Goal: Task Accomplishment & Management: Use online tool/utility

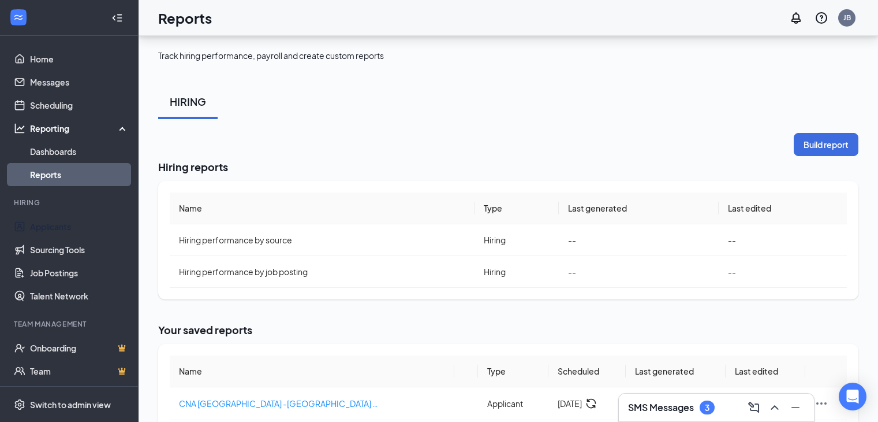
scroll to position [56, 0]
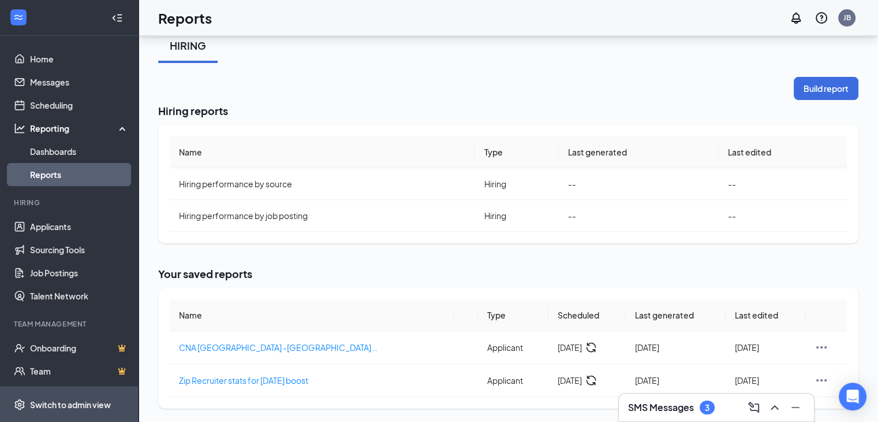
click at [76, 400] on div "Switch to admin view" at bounding box center [70, 404] width 81 height 12
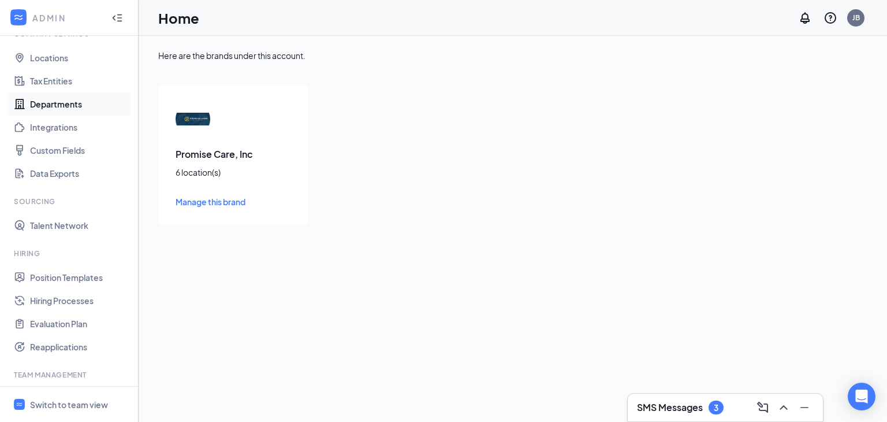
scroll to position [157, 0]
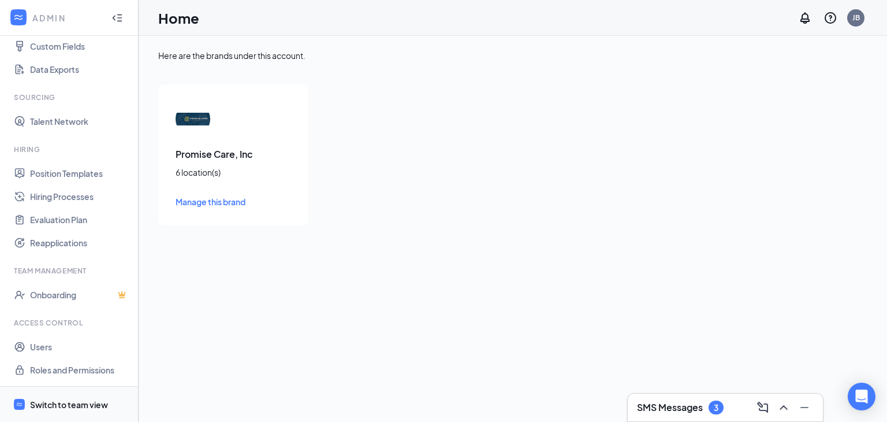
click at [53, 397] on span "Switch to team view" at bounding box center [79, 403] width 99 height 35
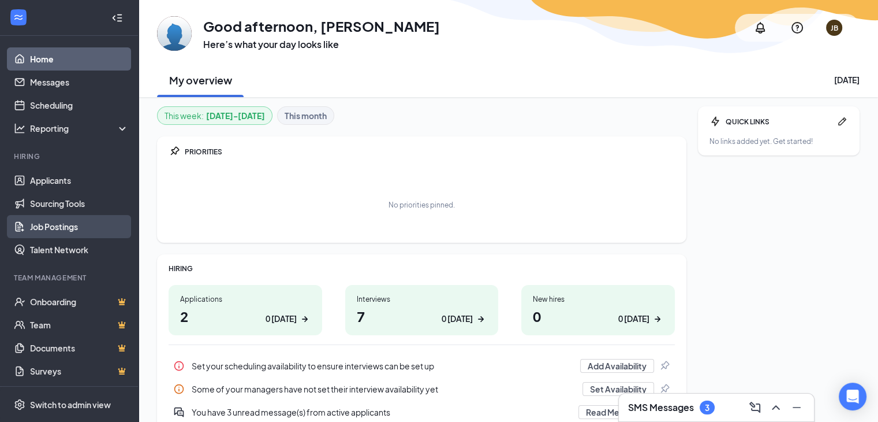
click at [51, 223] on link "Job Postings" at bounding box center [79, 226] width 99 height 23
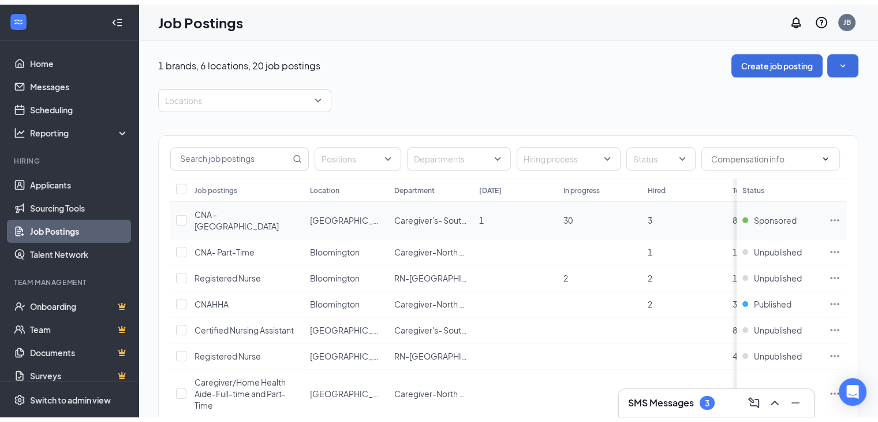
scroll to position [58, 0]
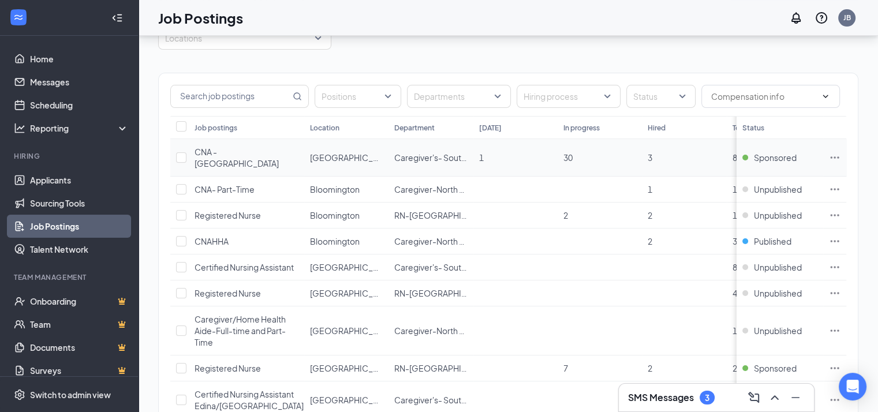
click at [232, 147] on span "CNA - [GEOGRAPHIC_DATA]" at bounding box center [237, 158] width 84 height 22
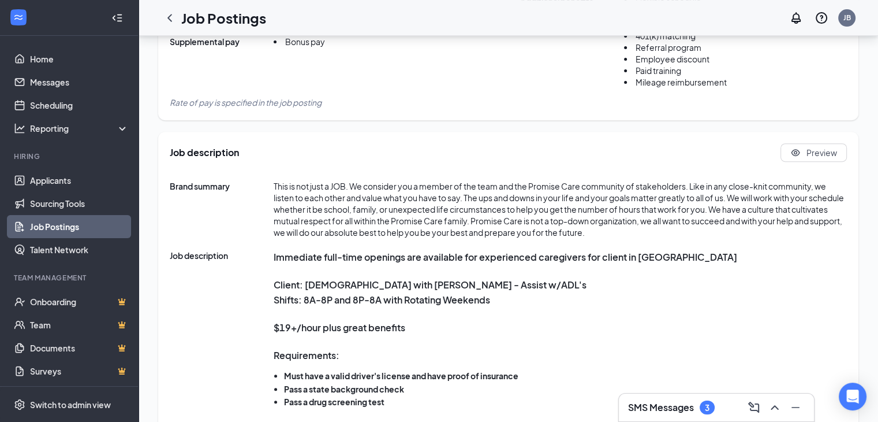
scroll to position [462, 0]
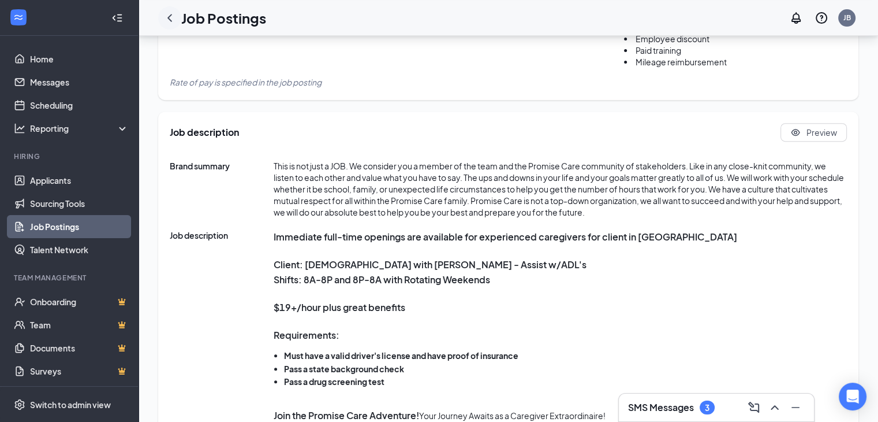
click at [170, 15] on icon "ChevronLeft" at bounding box center [169, 18] width 5 height 8
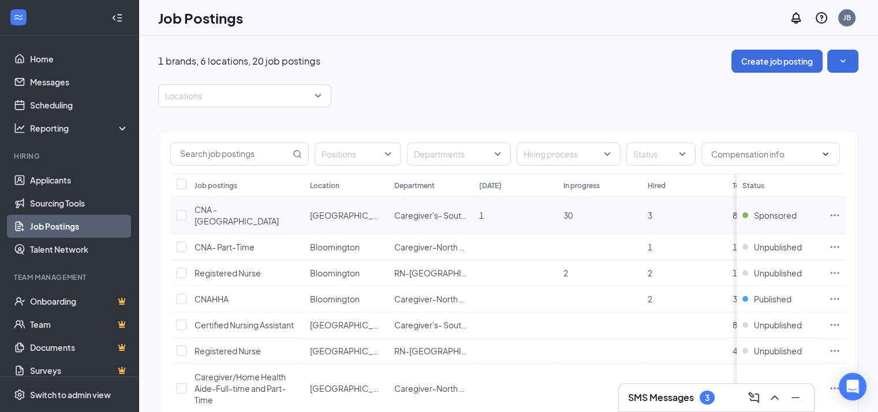
click at [841, 210] on icon "Ellipses" at bounding box center [835, 216] width 12 height 12
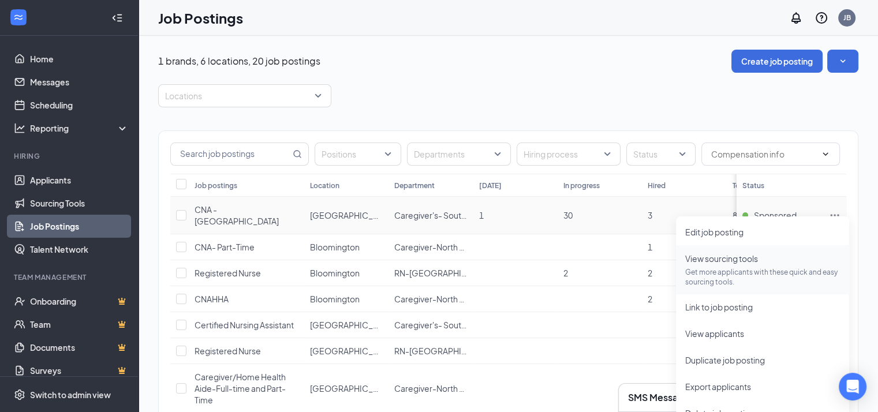
click at [710, 255] on span "View sourcing tools" at bounding box center [722, 259] width 73 height 10
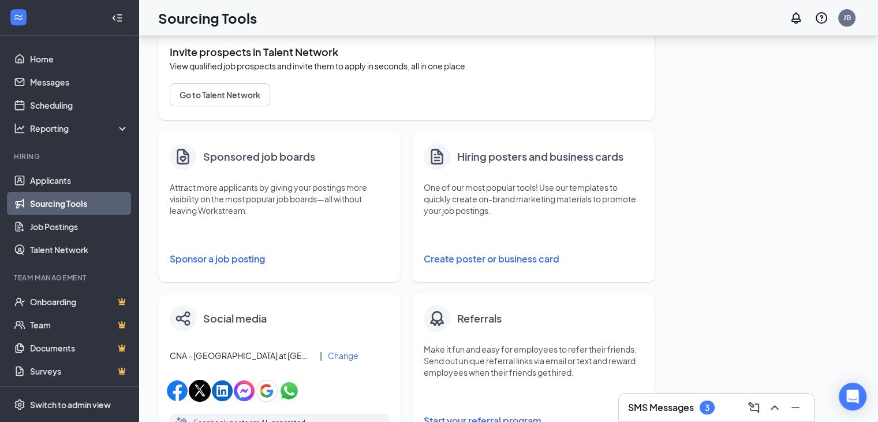
scroll to position [116, 0]
